Goal: Navigation & Orientation: Find specific page/section

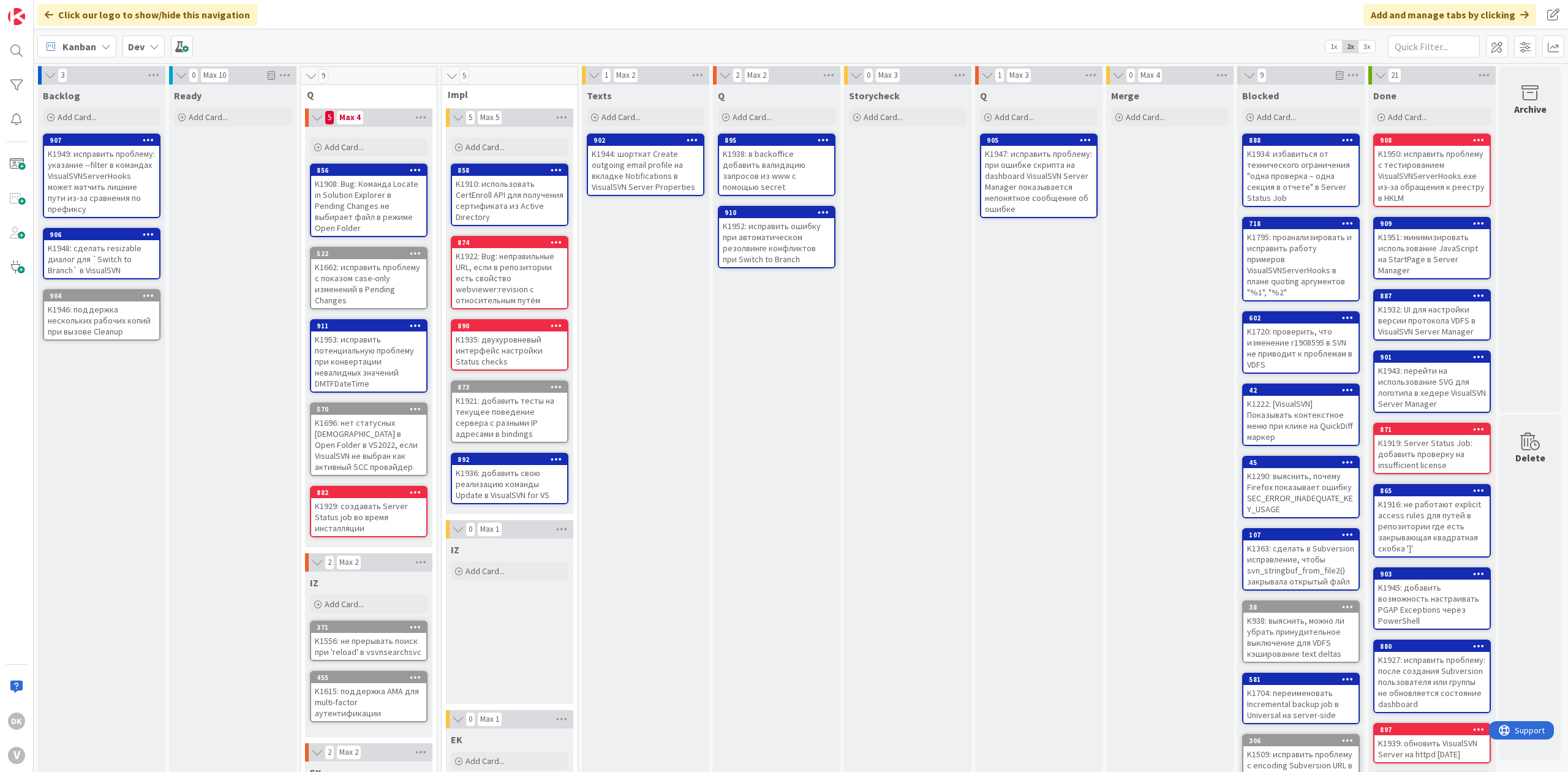
click at [674, 449] on div "Texts Add Card... 902 K1944: шорткат Create outgoing email profile на вкладке N…" at bounding box center [646, 529] width 127 height 888
click at [752, 411] on div "Q Add Card... 895 K1938: в backoffice добавить валидацию запросов из www с помо…" at bounding box center [777, 529] width 127 height 888
click at [653, 335] on div "Texts Add Card... 902 K1944: шорткат Create outgoing email profile на вкладке N…" at bounding box center [646, 529] width 127 height 888
click at [982, 336] on div "Q Add Card... 905 K1947: исправить проблему: при ошибке скрипта на dashboard Vi…" at bounding box center [1039, 529] width 127 height 888
click at [1000, 333] on div "Q Add Card... 905 K1947: исправить проблему: при ошибке скрипта на dashboard Vi…" at bounding box center [1039, 529] width 127 height 888
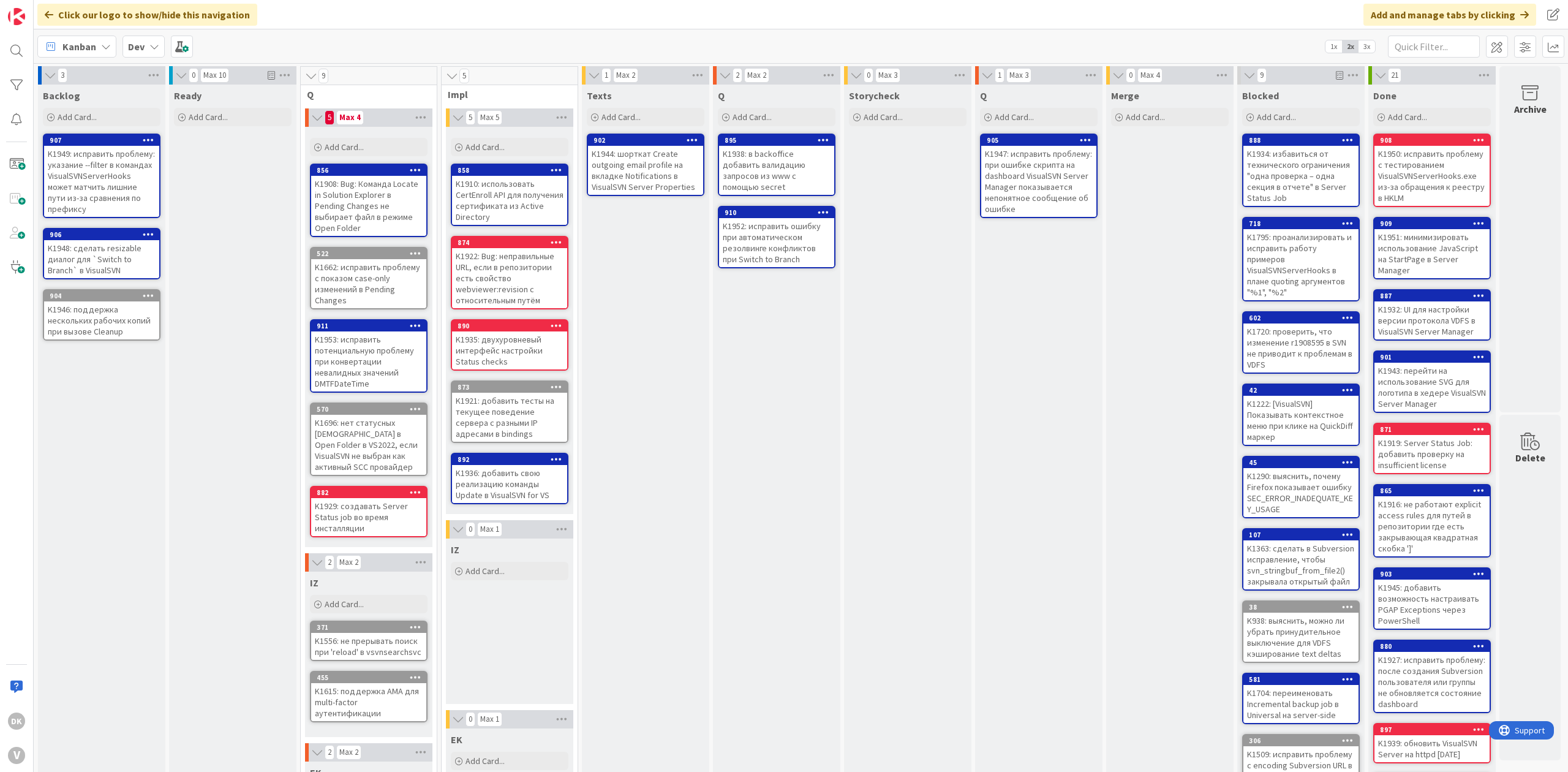
click at [915, 323] on div "Storycheck Add Card..." at bounding box center [908, 529] width 127 height 888
click at [788, 409] on div "Q Add Card... 895 K1938: в backoffice добавить валидацию запросов из www с помо…" at bounding box center [777, 529] width 127 height 888
